Goal: Check status: Check status

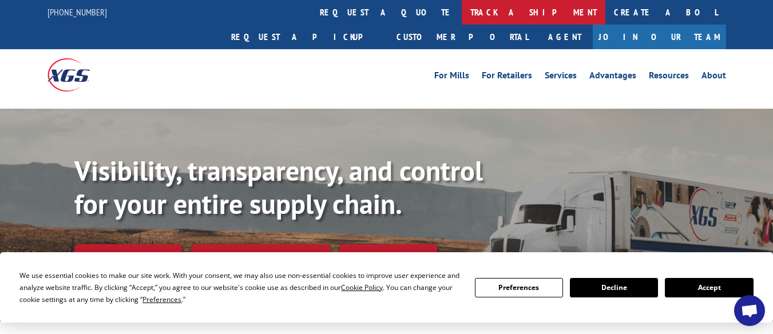
click at [462, 11] on link "track a shipment" at bounding box center [534, 12] width 144 height 25
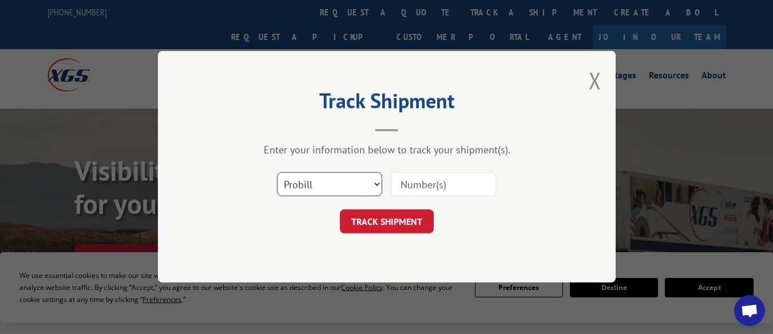
click at [326, 181] on select "Select category... Probill BOL PO" at bounding box center [329, 185] width 105 height 24
select select "bol"
click at [277, 173] on select "Select category... Probill BOL PO" at bounding box center [329, 185] width 105 height 24
click at [466, 173] on input at bounding box center [443, 185] width 105 height 24
paste input "5496426"
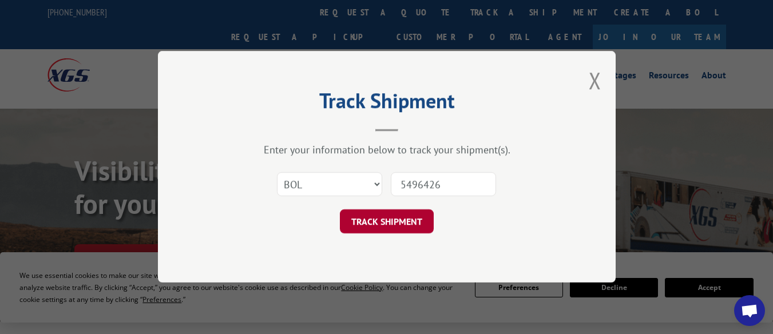
type input "5496426"
click at [412, 222] on button "TRACK SHIPMENT" at bounding box center [387, 222] width 94 height 24
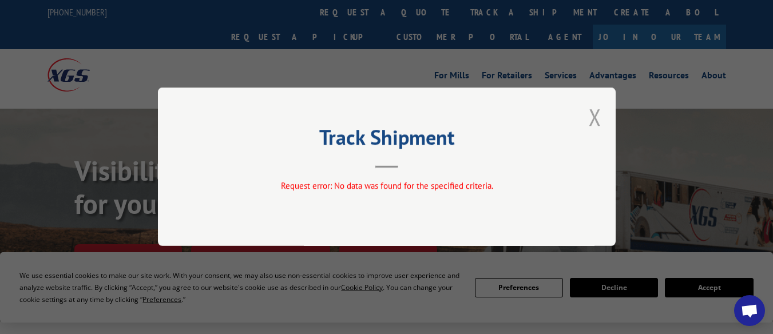
click at [594, 116] on button "Close modal" at bounding box center [595, 117] width 13 height 30
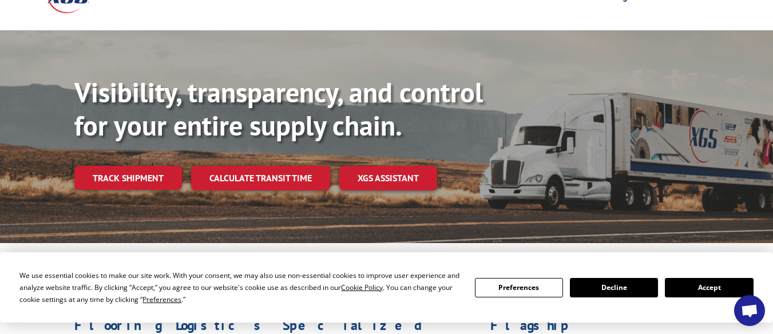
scroll to position [80, 0]
